Goal: Find specific page/section: Find specific page/section

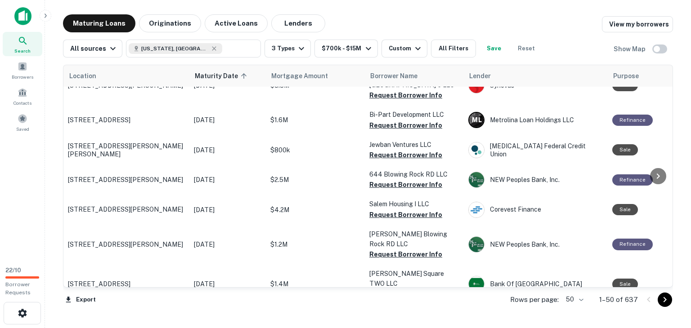
scroll to position [1325, 0]
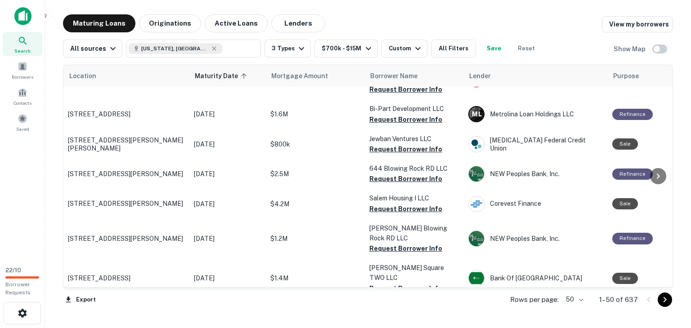
click at [669, 304] on icon "Go to next page" at bounding box center [664, 300] width 11 height 11
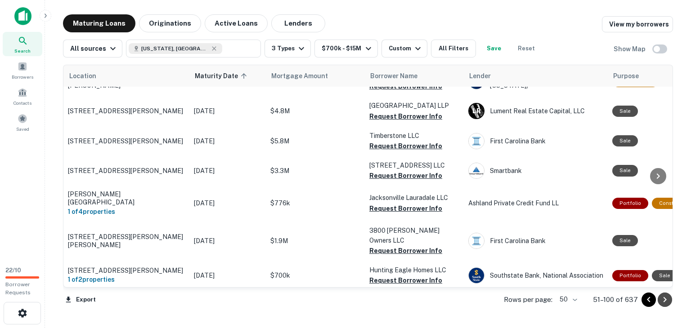
click at [669, 304] on icon "Go to next page" at bounding box center [664, 300] width 11 height 11
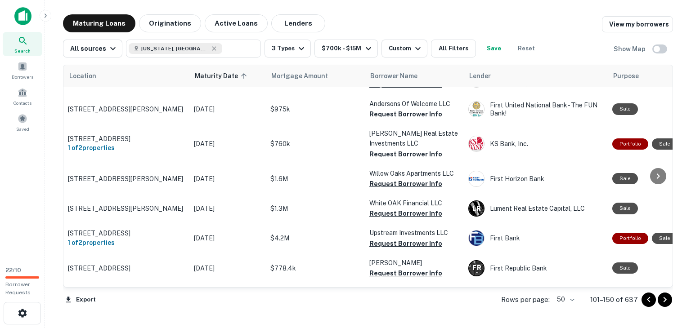
click at [669, 304] on icon "Go to next page" at bounding box center [664, 300] width 11 height 11
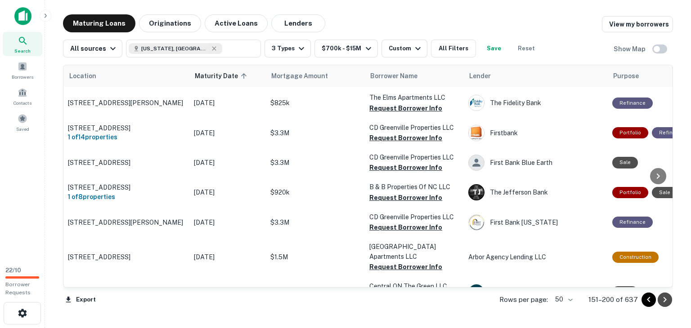
click at [669, 304] on icon "Go to next page" at bounding box center [664, 300] width 11 height 11
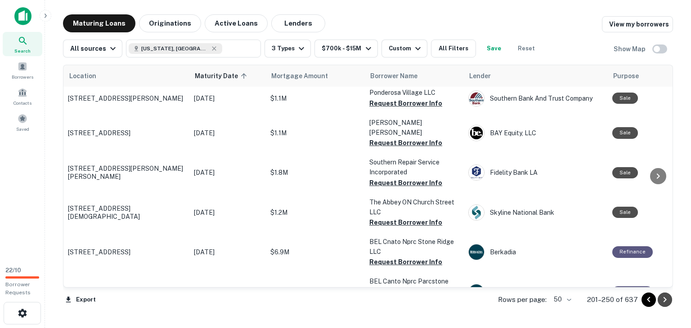
click at [669, 304] on icon "Go to next page" at bounding box center [664, 300] width 11 height 11
